Goal: Find specific page/section: Find specific page/section

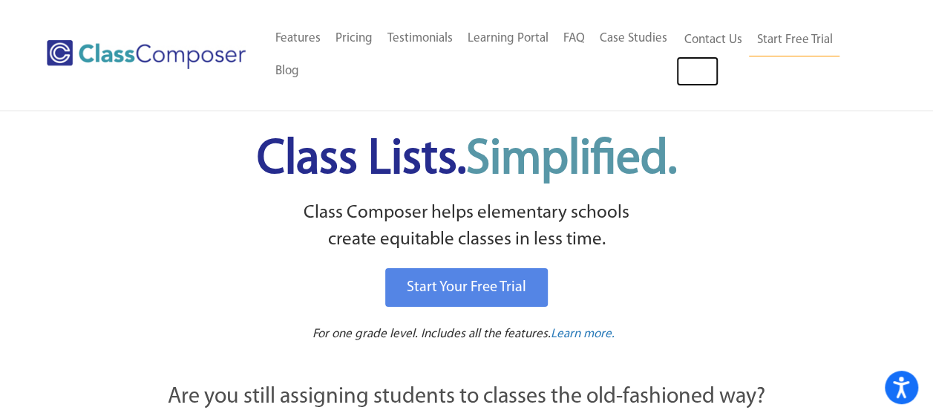
click at [696, 68] on link "Log In" at bounding box center [697, 71] width 42 height 30
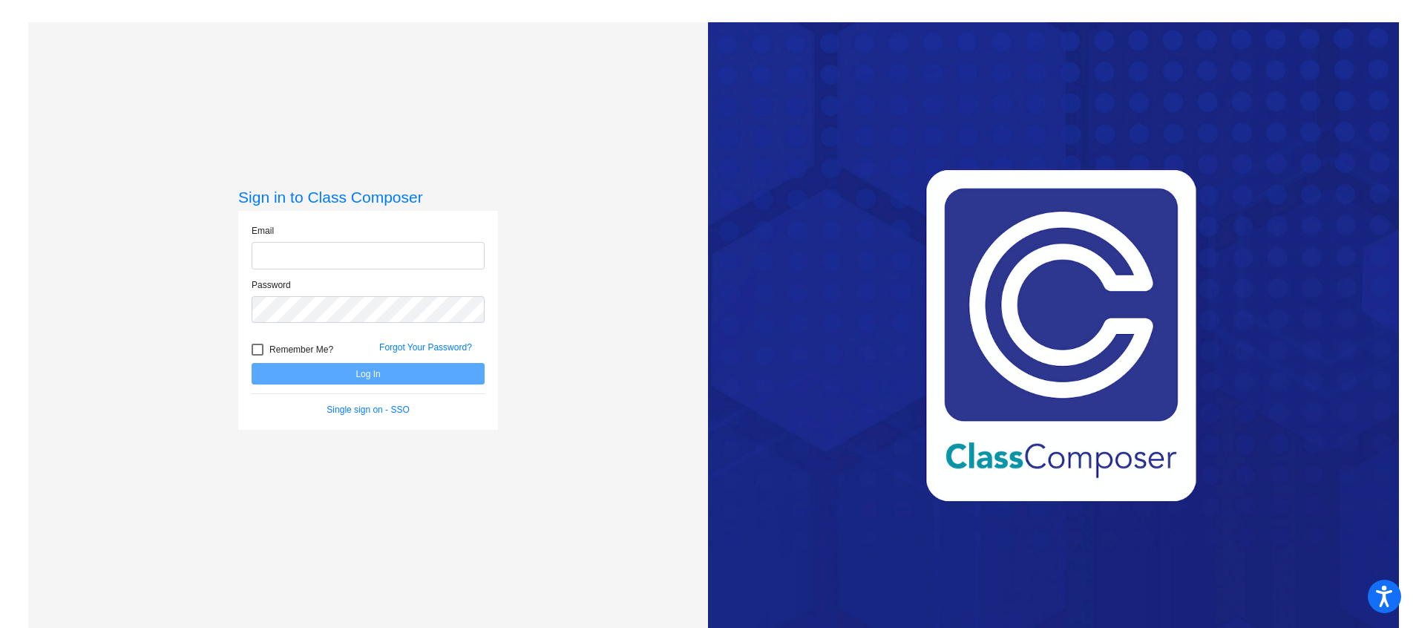
type input "[EMAIL_ADDRESS][DOMAIN_NAME]"
click at [376, 373] on button "Log In" at bounding box center [368, 374] width 233 height 22
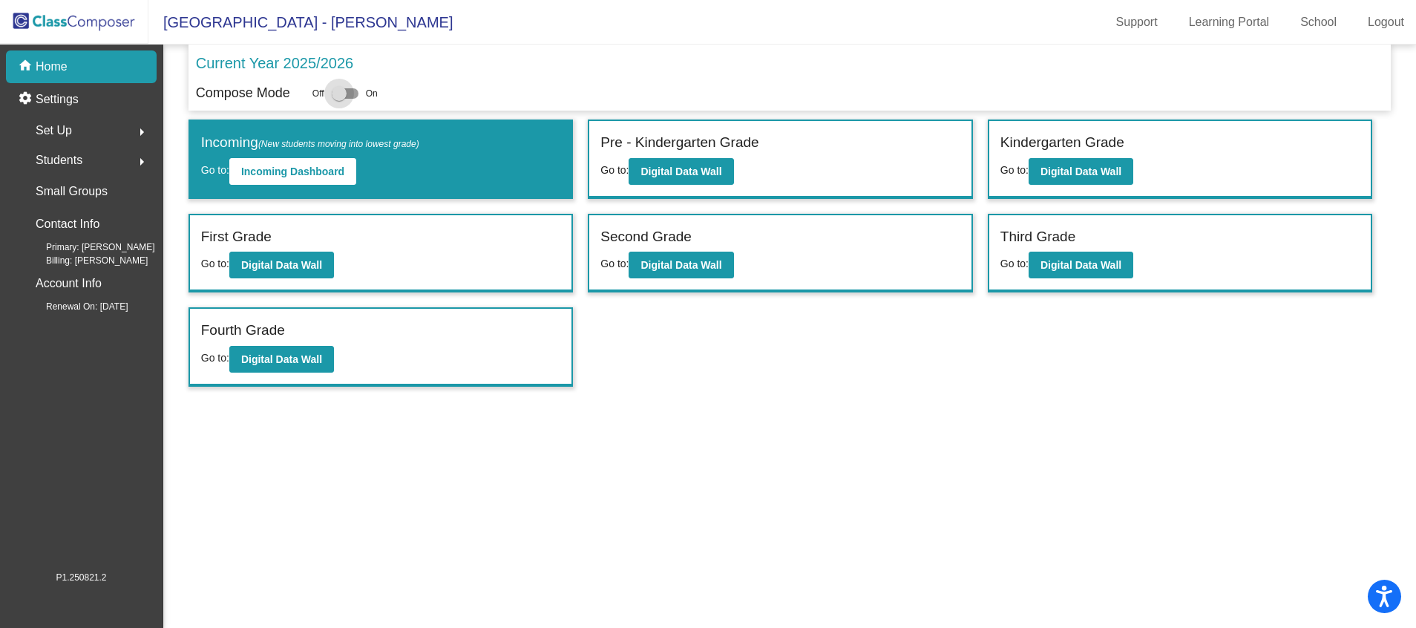
click at [337, 88] on div at bounding box center [339, 93] width 15 height 15
click at [339, 99] on input "checkbox" at bounding box center [339, 99] width 1 height 1
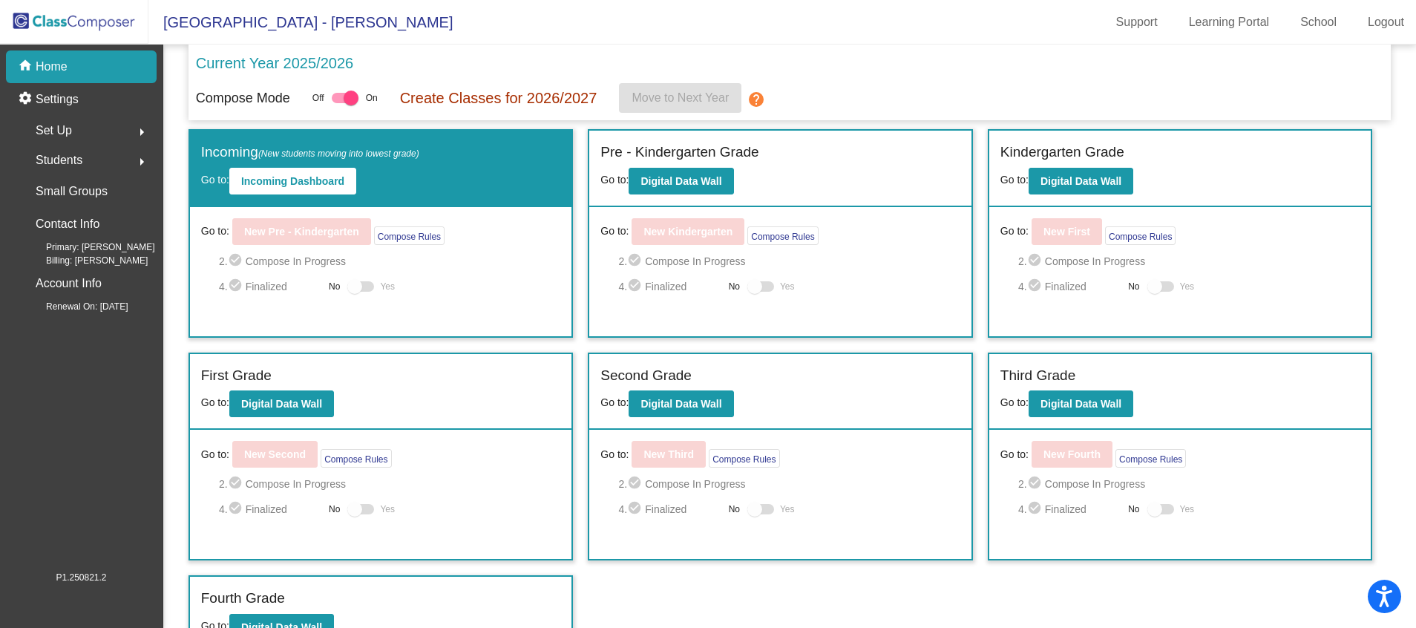
click at [350, 95] on div at bounding box center [351, 98] width 15 height 15
click at [339, 103] on input "checkbox" at bounding box center [339, 103] width 1 height 1
checkbox input "false"
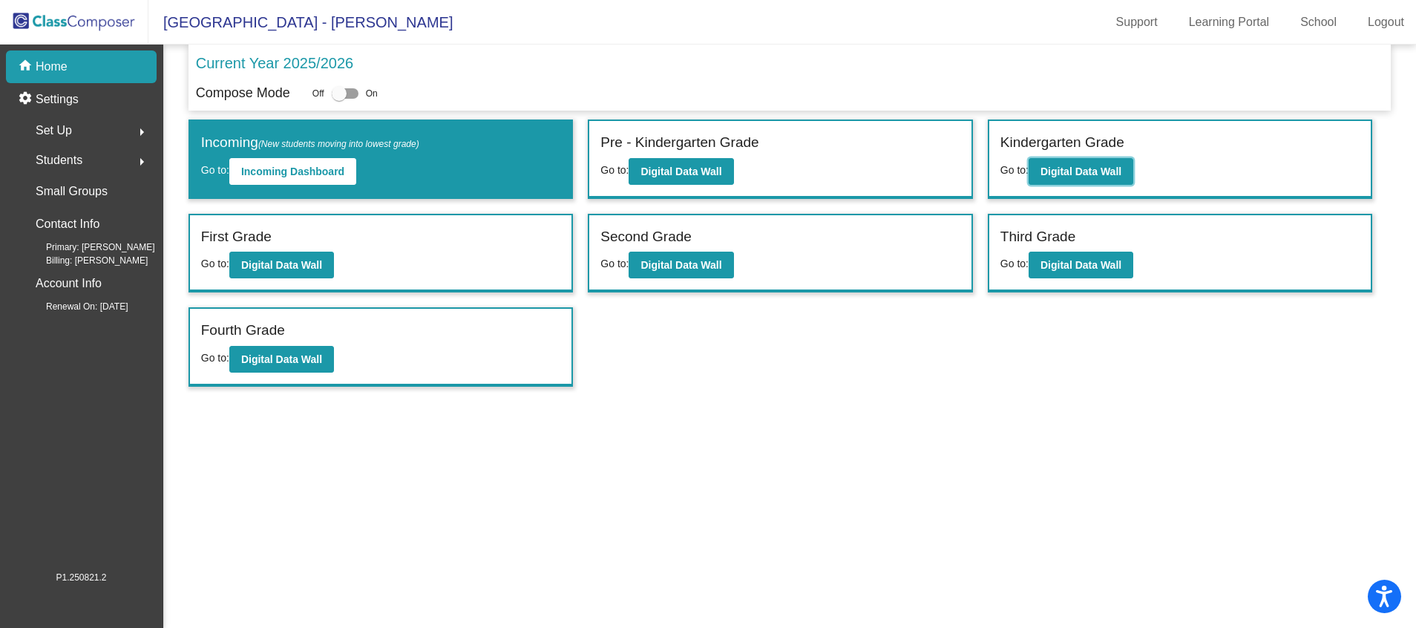
click at [1086, 170] on b "Digital Data Wall" at bounding box center [1081, 172] width 81 height 12
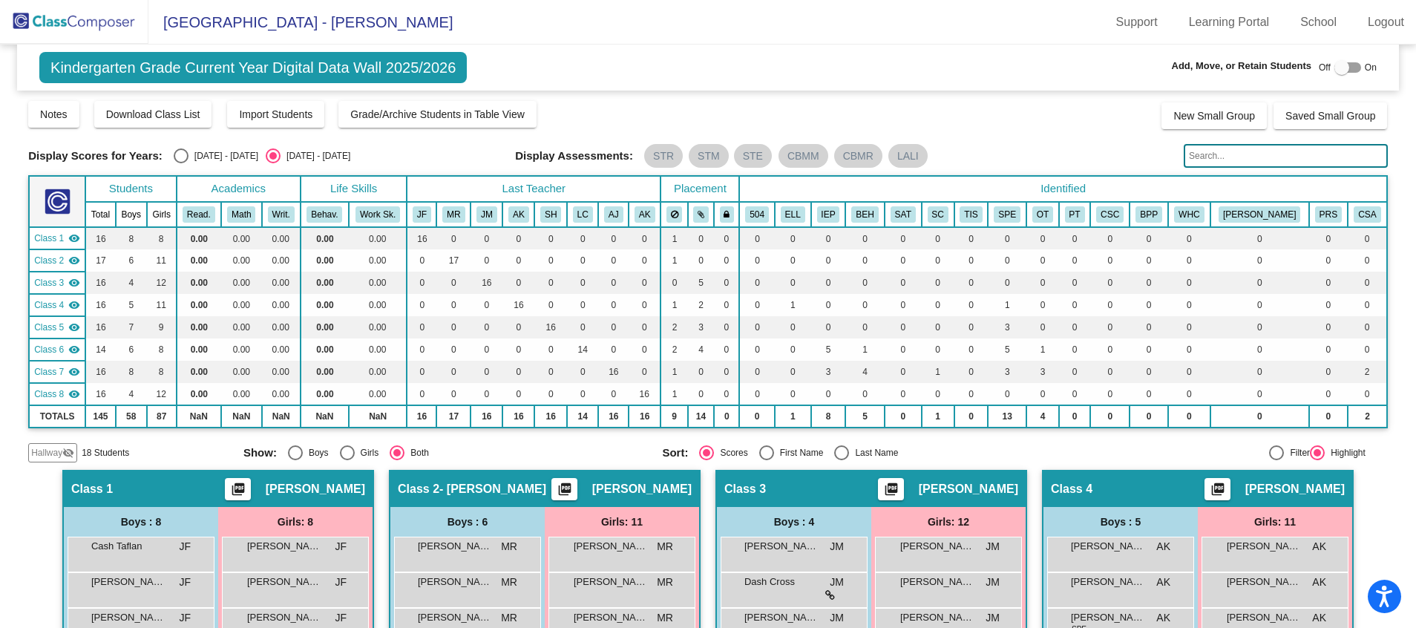
click at [1194, 148] on input "text" at bounding box center [1286, 156] width 204 height 24
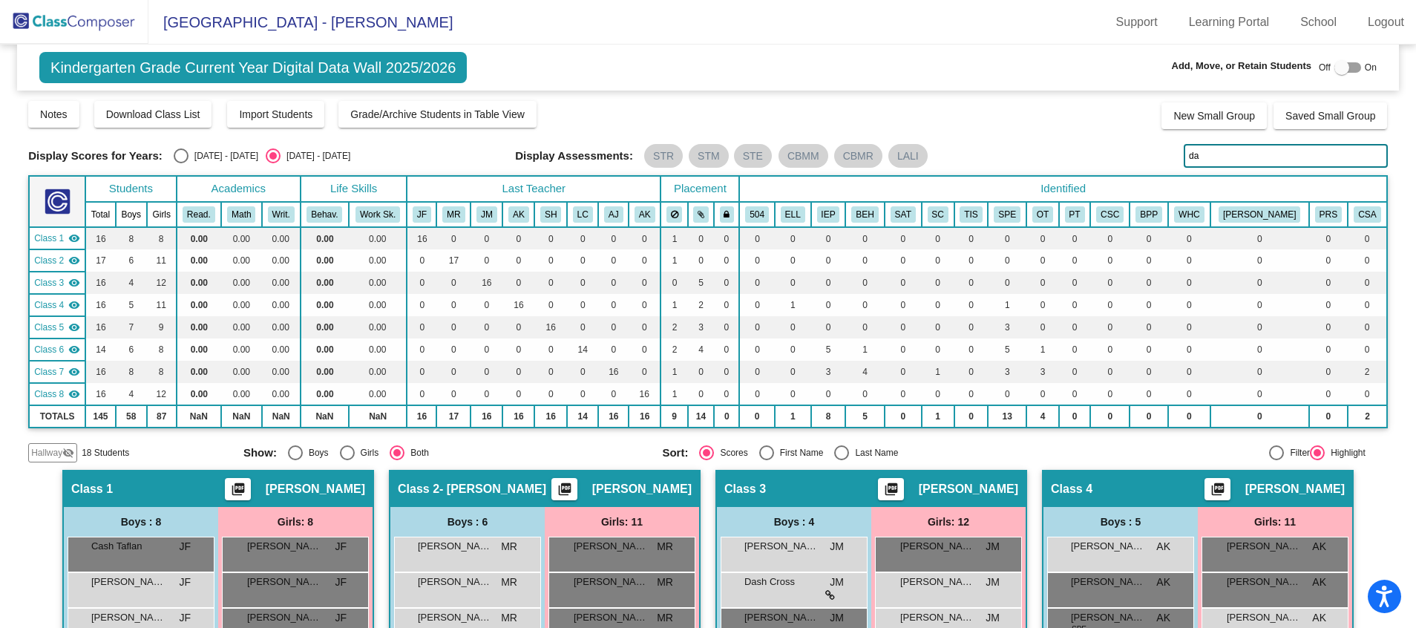
type input "dam"
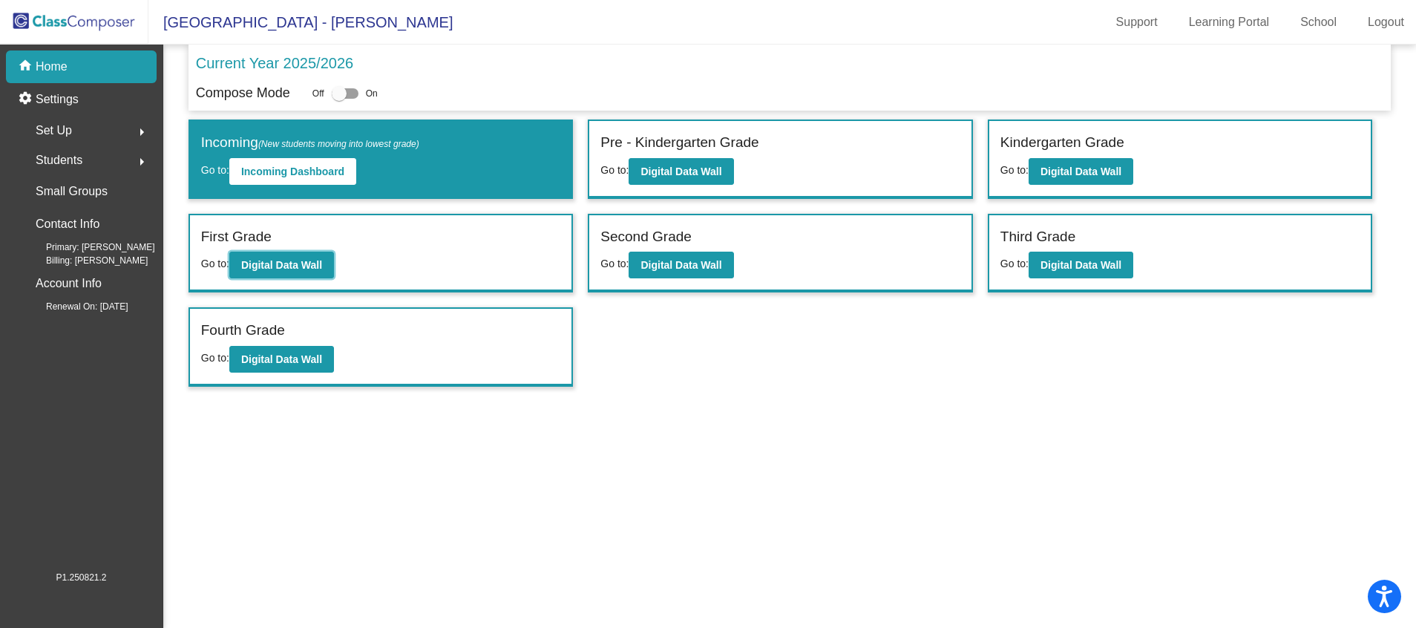
click at [277, 263] on b "Digital Data Wall" at bounding box center [281, 265] width 81 height 12
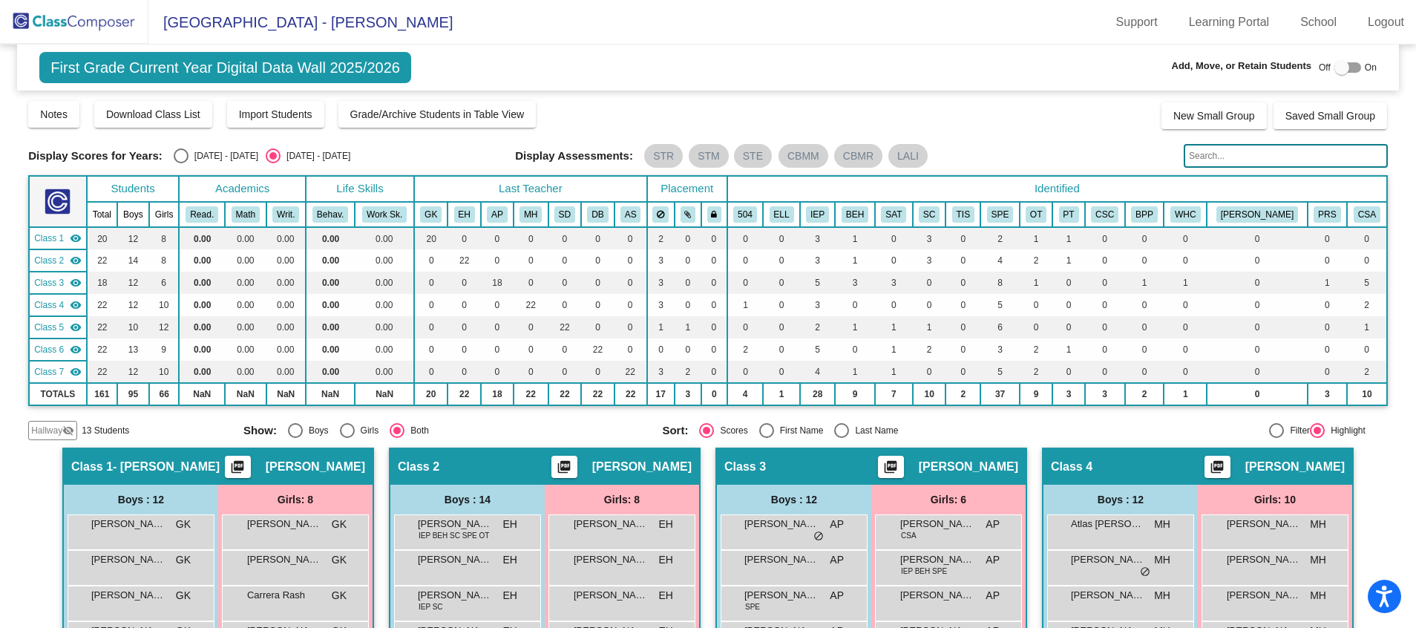
click at [1212, 152] on input "text" at bounding box center [1286, 156] width 204 height 24
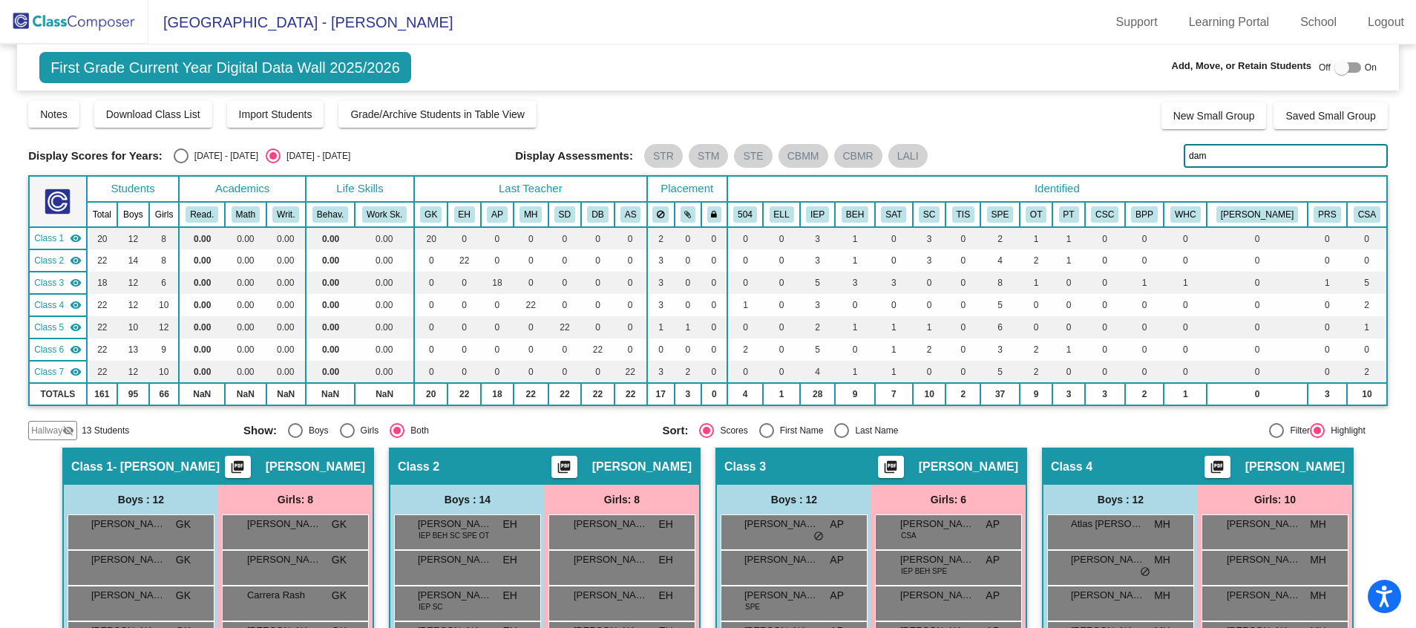
type input "dam"
